Goal: Find contact information: Find contact information

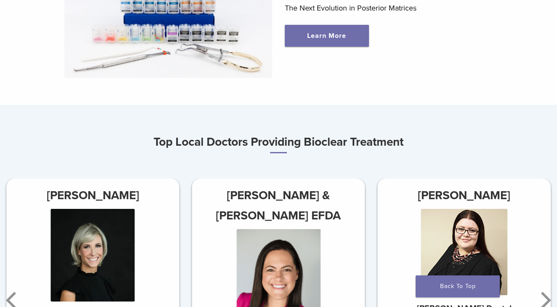
scroll to position [434, 0]
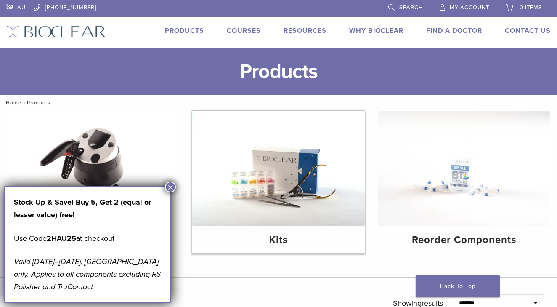
scroll to position [202, 0]
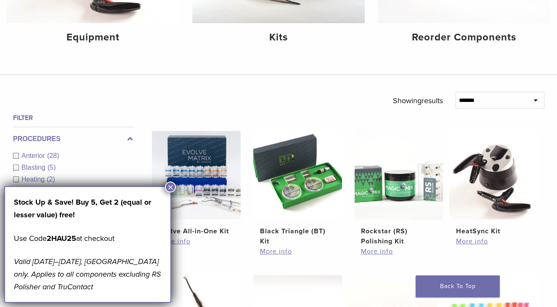
click at [170, 186] on button "×" at bounding box center [170, 186] width 11 height 11
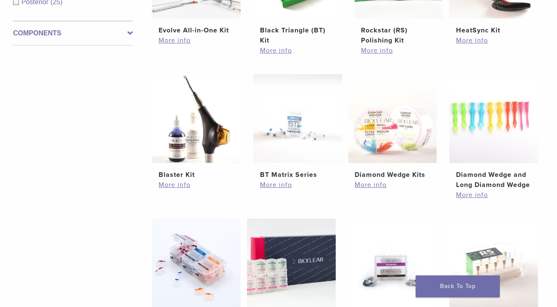
scroll to position [220, 0]
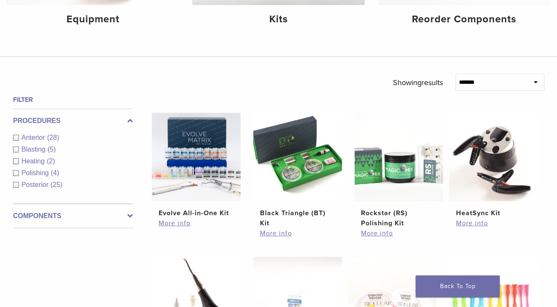
click at [19, 185] on div "Posterior (25)" at bounding box center [73, 185] width 120 height 10
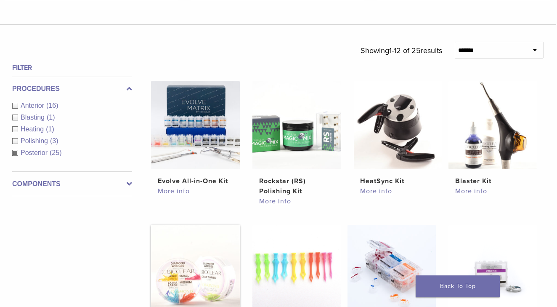
scroll to position [232, 1]
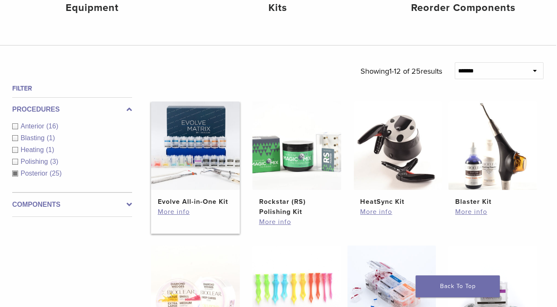
click at [196, 162] on img at bounding box center [195, 145] width 89 height 89
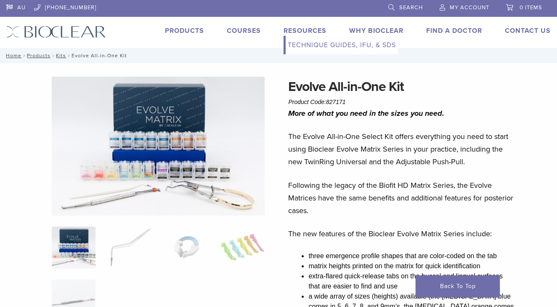
click at [297, 45] on link "Technique Guides, IFU, & SDS" at bounding box center [342, 45] width 112 height 19
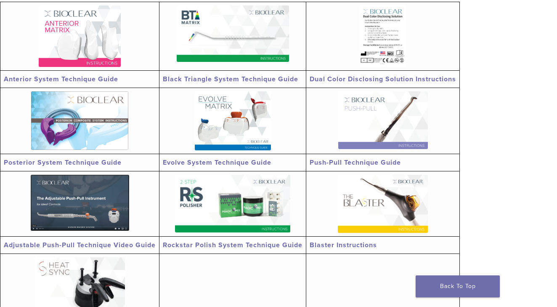
scroll to position [217, 0]
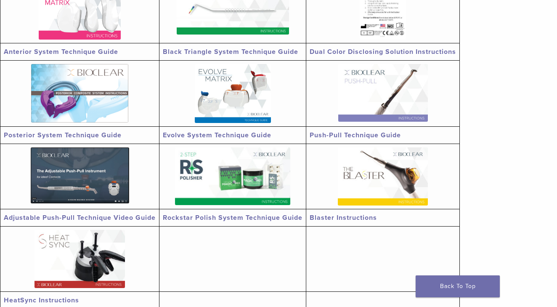
click at [225, 135] on link "Evolve System Technique Guide" at bounding box center [217, 135] width 108 height 8
click at [98, 134] on link "Posterior System Technique Guide" at bounding box center [63, 135] width 118 height 8
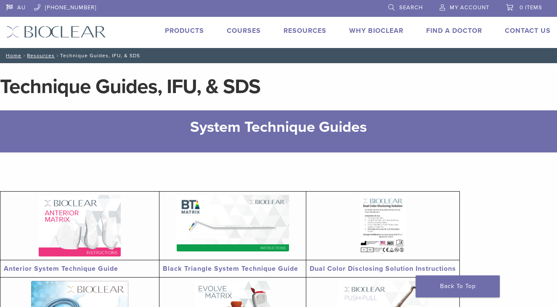
scroll to position [0, 0]
click at [179, 33] on link "Products" at bounding box center [184, 30] width 39 height 8
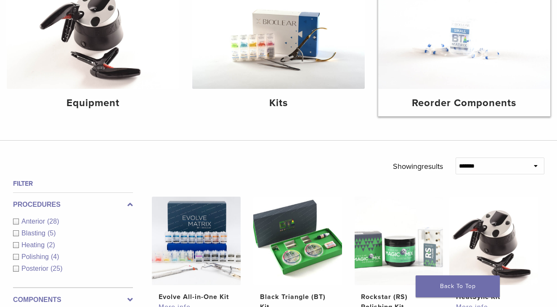
scroll to position [134, 0]
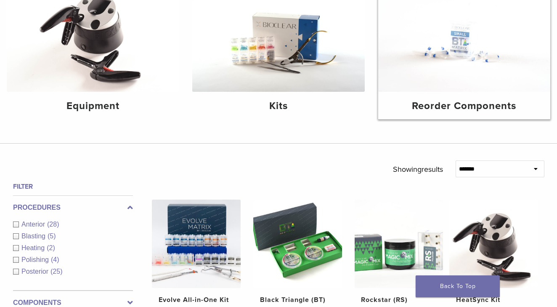
click at [468, 49] on img at bounding box center [464, 34] width 172 height 115
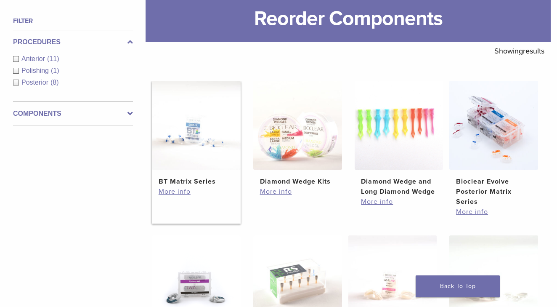
scroll to position [140, 0]
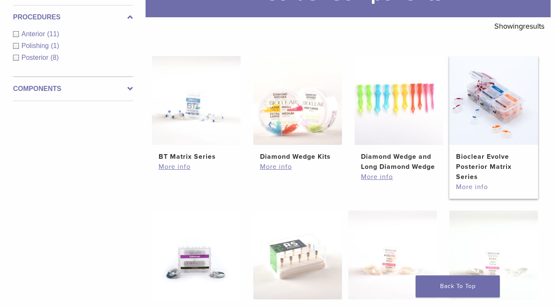
click at [470, 192] on link "More info" at bounding box center [493, 187] width 75 height 10
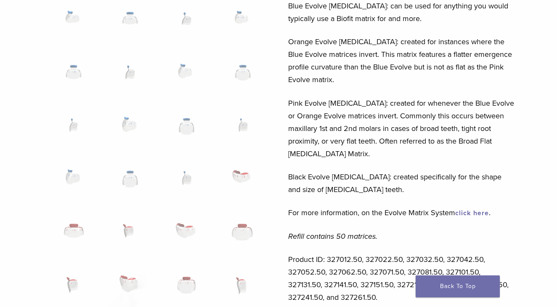
scroll to position [380, 0]
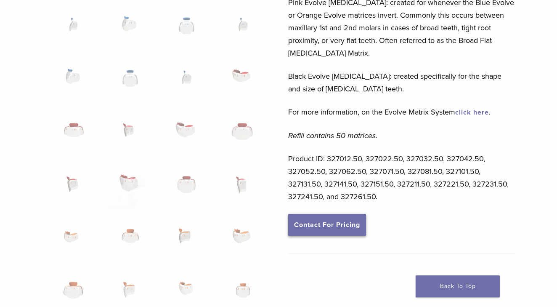
click at [334, 214] on link "Contact For Pricing" at bounding box center [327, 225] width 78 height 22
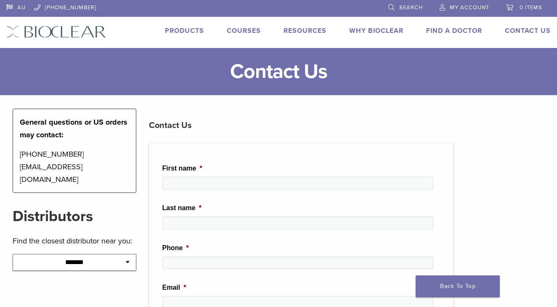
select select "*********"
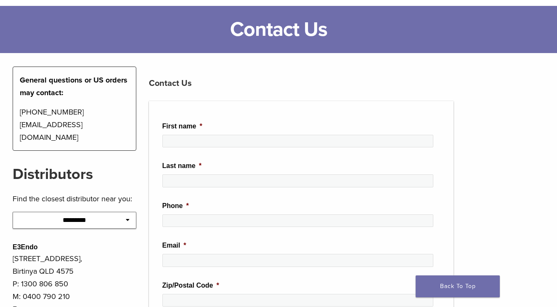
scroll to position [137, 0]
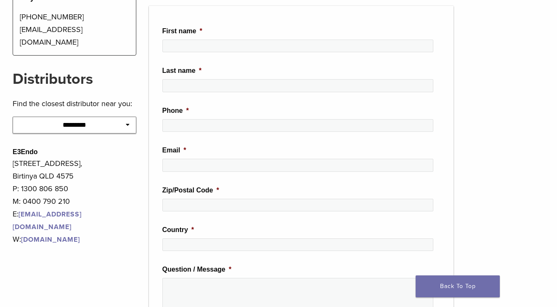
click at [67, 235] on link "[DOMAIN_NAME]" at bounding box center [50, 239] width 59 height 8
